Goal: Navigation & Orientation: Find specific page/section

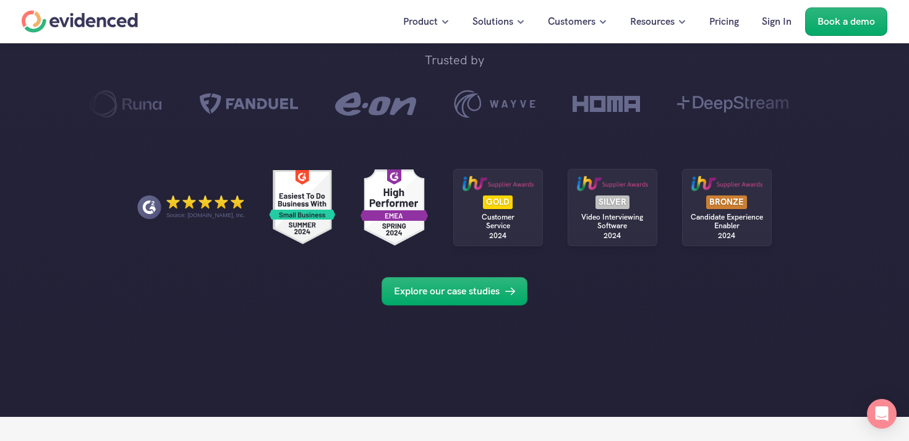
scroll to position [730, 0]
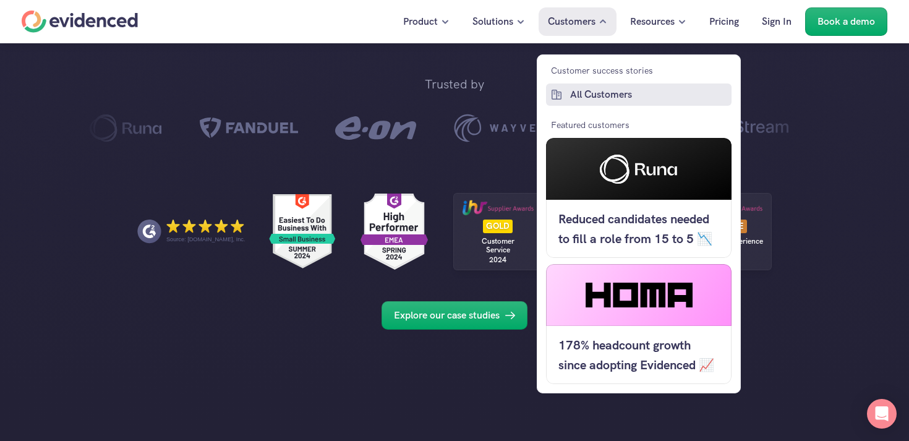
click at [585, 92] on p "All Customers" at bounding box center [649, 95] width 158 height 16
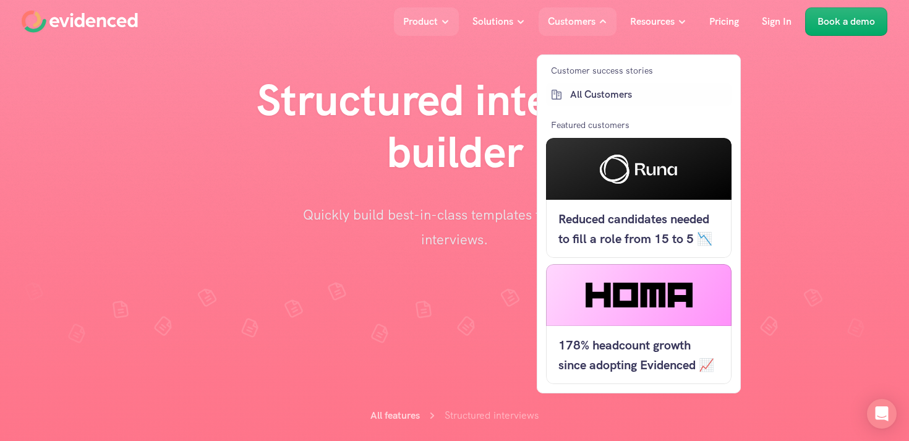
click at [605, 88] on p "All Customers" at bounding box center [649, 95] width 158 height 16
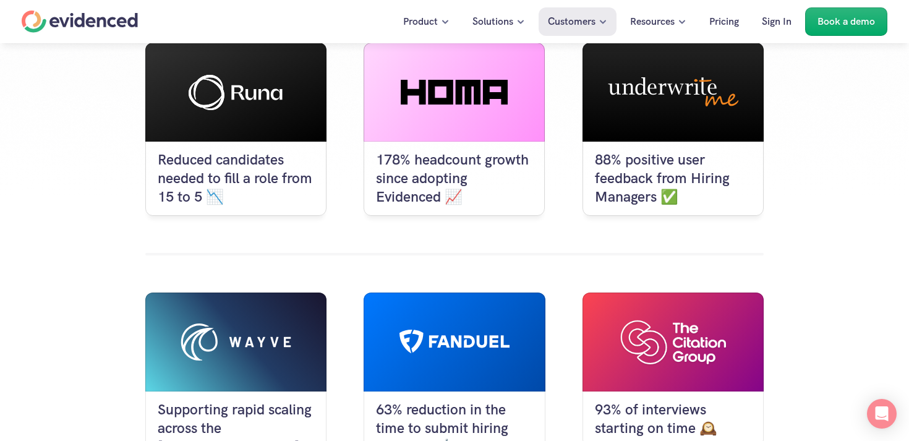
scroll to position [140, 0]
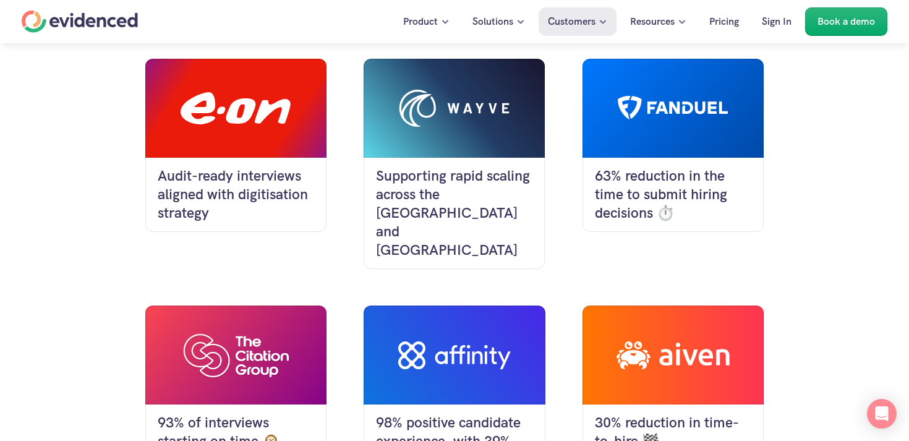
scroll to position [457, 0]
